Goal: Transaction & Acquisition: Purchase product/service

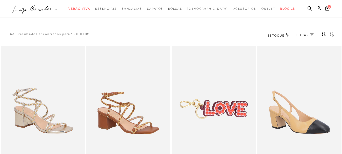
click at [313, 35] on icon at bounding box center [312, 34] width 4 height 3
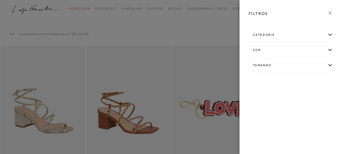
click at [333, 13] on icon at bounding box center [331, 13] width 6 height 6
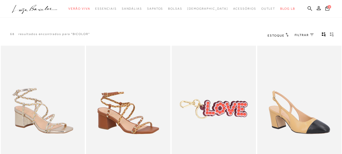
click at [284, 35] on span "Estoque" at bounding box center [276, 36] width 17 height 4
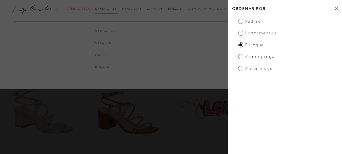
click at [116, 10] on link "Essenciais" at bounding box center [105, 8] width 21 height 9
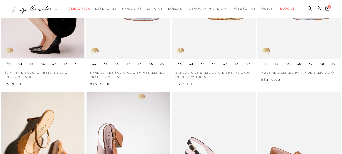
scroll to position [203, 0]
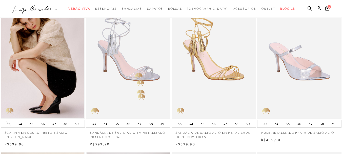
click at [137, 71] on img at bounding box center [129, 55] width 84 height 126
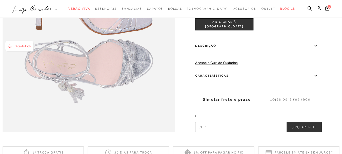
scroll to position [557, 0]
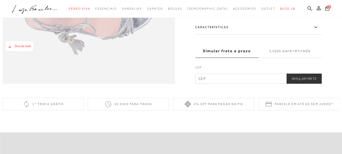
click at [245, 84] on input "text" at bounding box center [258, 78] width 127 height 10
type input "88306-790"
click at [302, 84] on button "Simular Frete" at bounding box center [304, 78] width 35 height 10
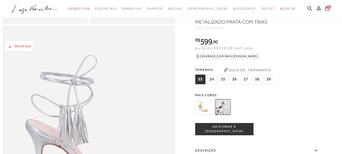
scroll to position [279, 0]
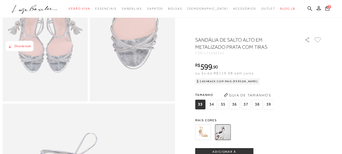
scroll to position [203, 0]
